Goal: Navigation & Orientation: Understand site structure

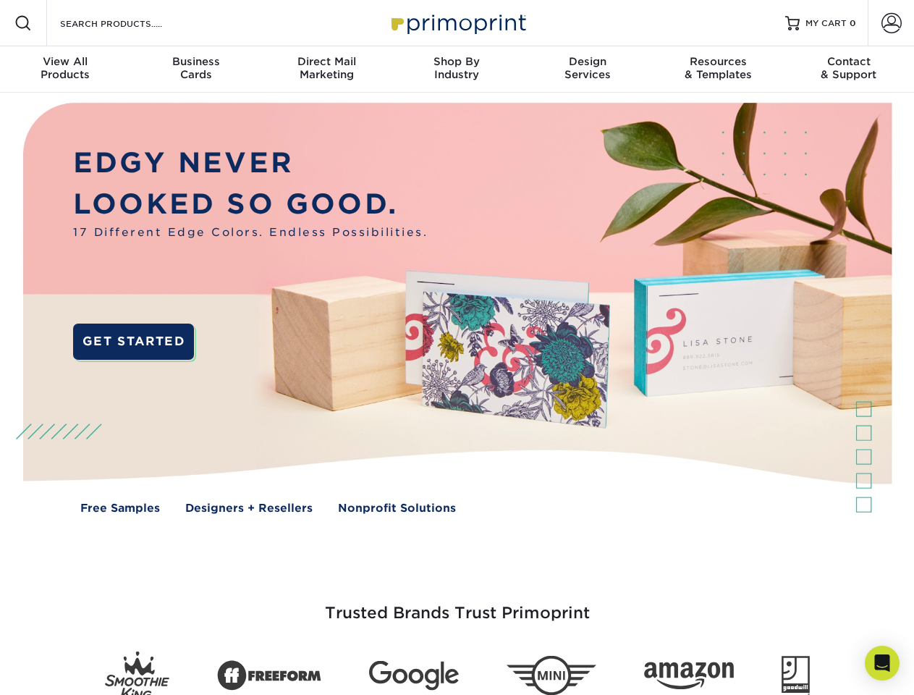
click at [457, 347] on img at bounding box center [456, 319] width 904 height 452
click at [23, 23] on span at bounding box center [22, 22] width 17 height 17
click at [891, 23] on span at bounding box center [891, 23] width 20 height 20
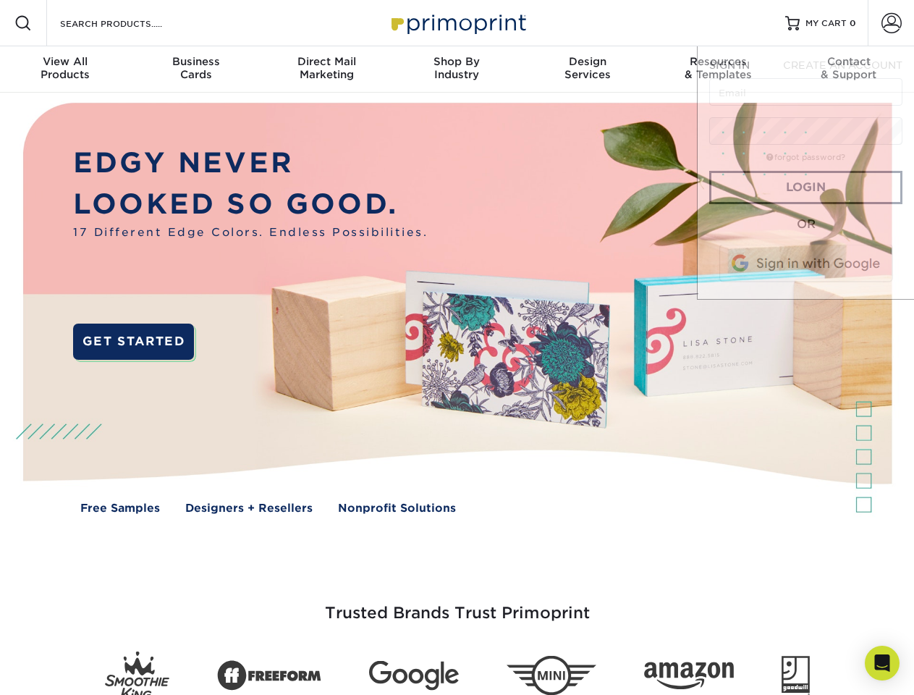
click at [65, 69] on div "View All Products" at bounding box center [65, 68] width 130 height 26
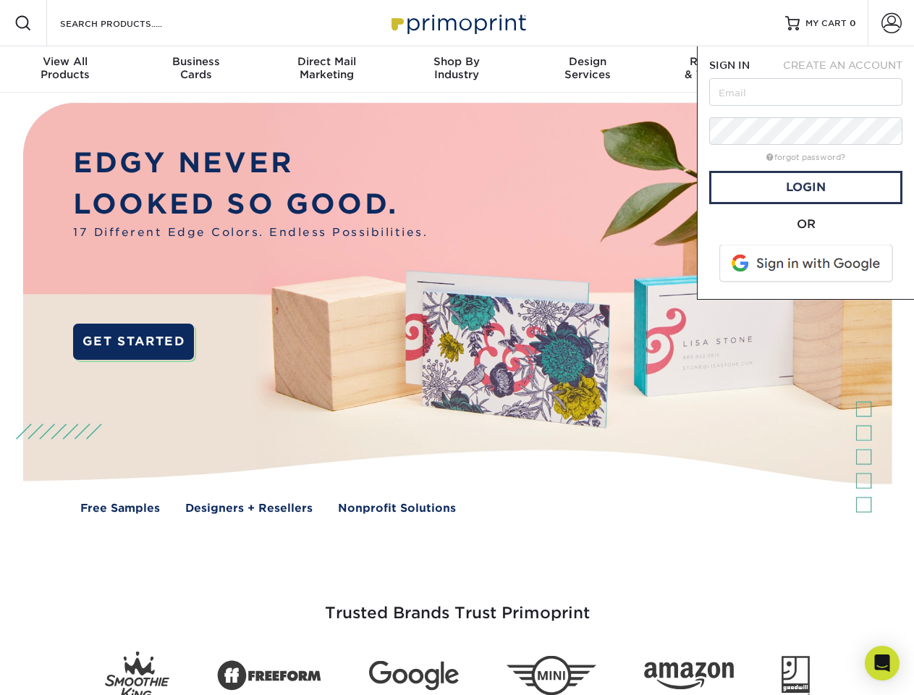
click at [195, 69] on div "Business Cards" at bounding box center [195, 68] width 130 height 26
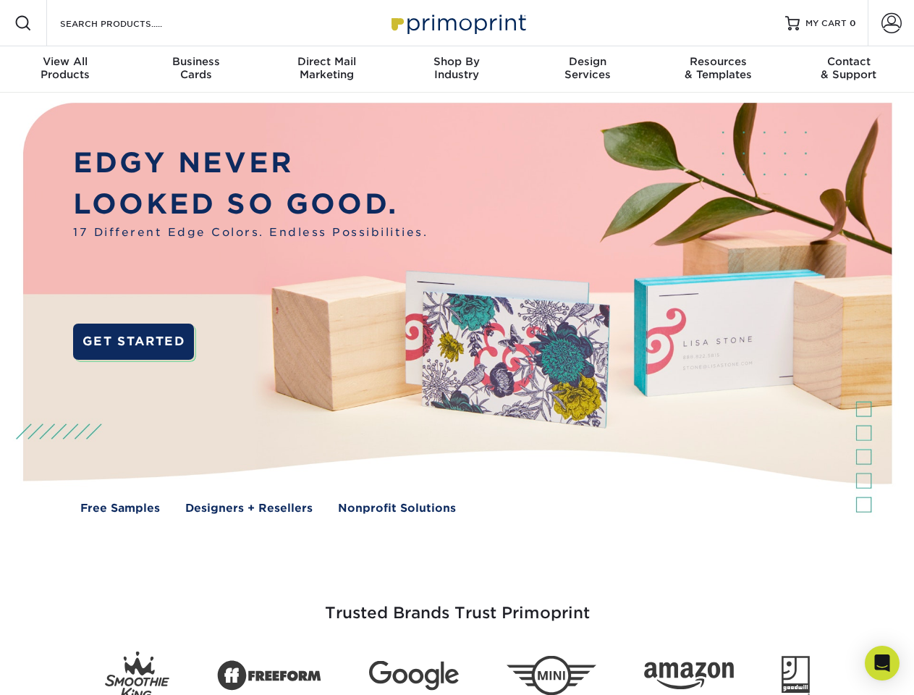
click at [326, 69] on div "Direct Mail Marketing" at bounding box center [326, 68] width 130 height 26
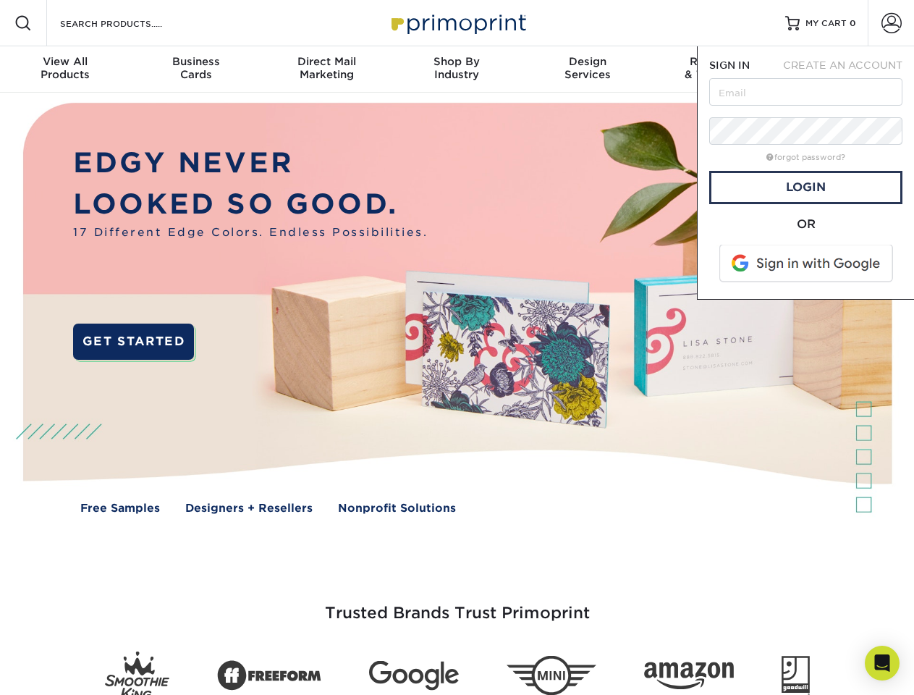
click at [457, 69] on div "Shop By Industry" at bounding box center [456, 68] width 130 height 26
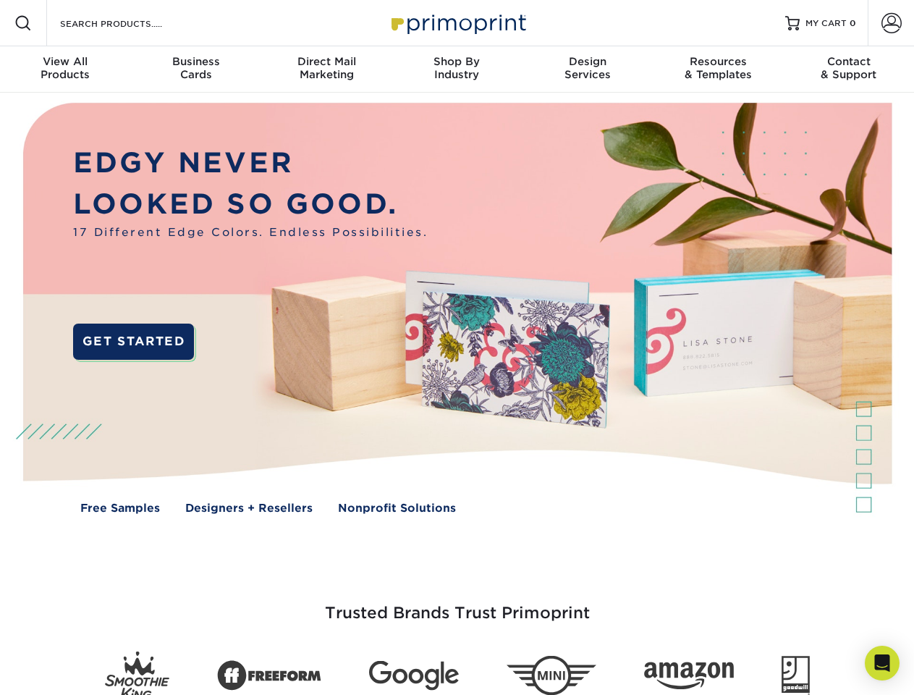
click at [587, 69] on div "Design Services" at bounding box center [587, 68] width 130 height 26
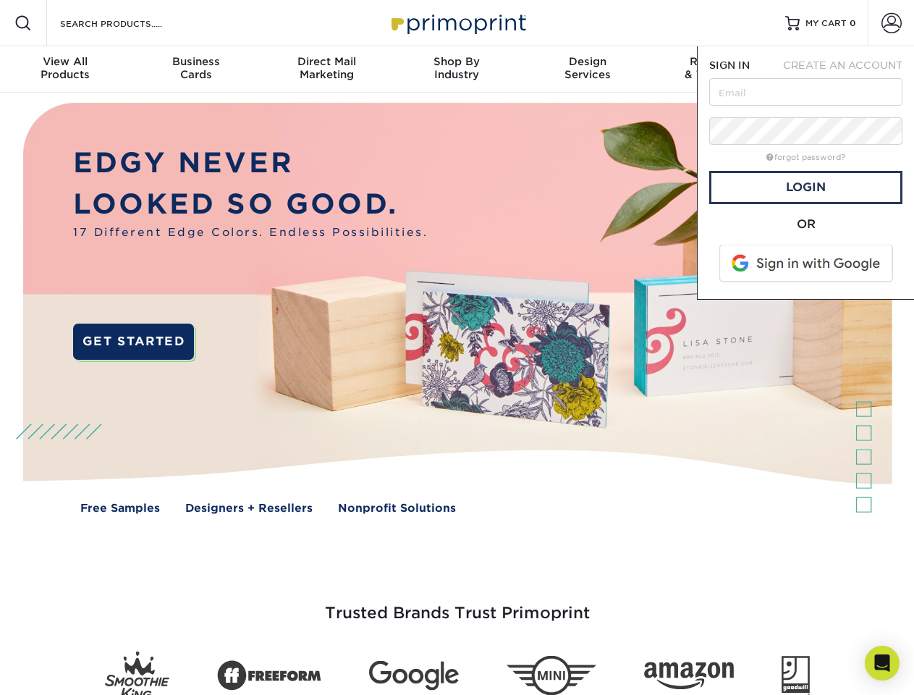
click at [718, 69] on span "SIGN IN" at bounding box center [729, 65] width 41 height 12
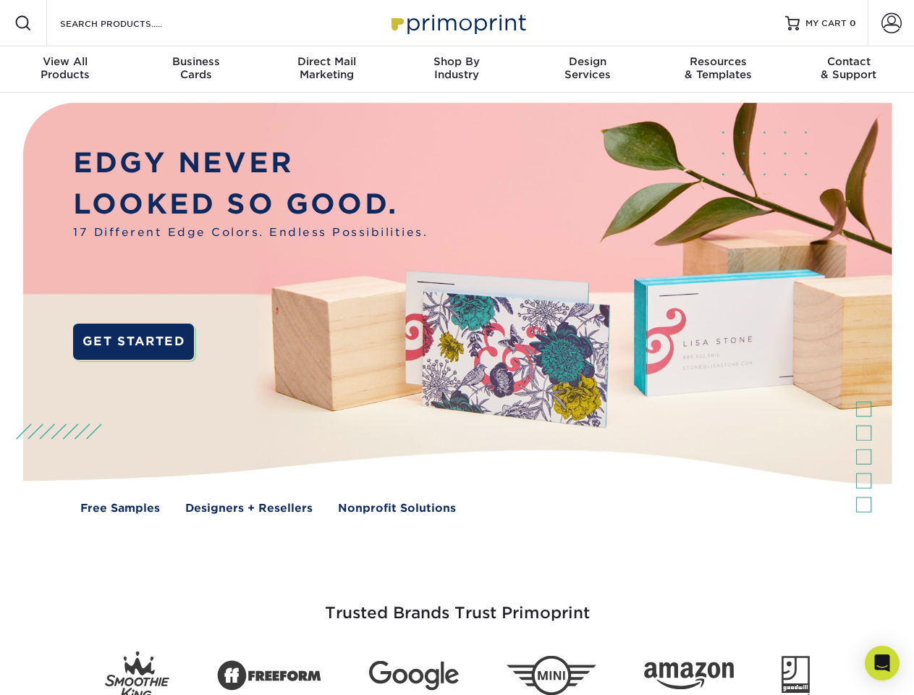
click at [849, 69] on div "Contact & Support" at bounding box center [849, 68] width 130 height 26
